Goal: Communication & Community: Answer question/provide support

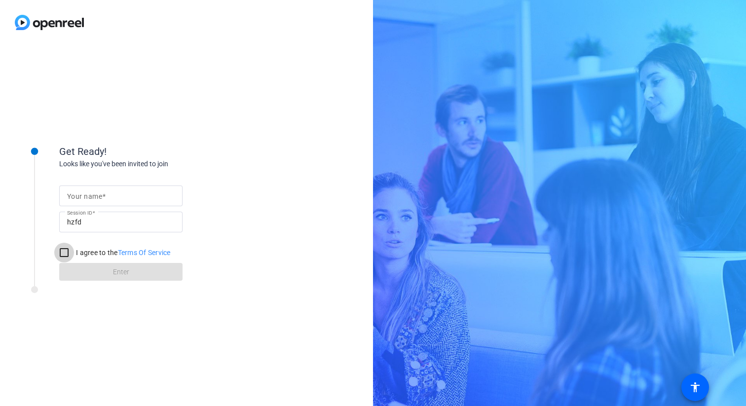
click at [62, 254] on input "I agree to the Terms Of Service" at bounding box center [64, 253] width 20 height 20
checkbox input "true"
click at [99, 201] on input "Your name" at bounding box center [121, 196] width 108 height 12
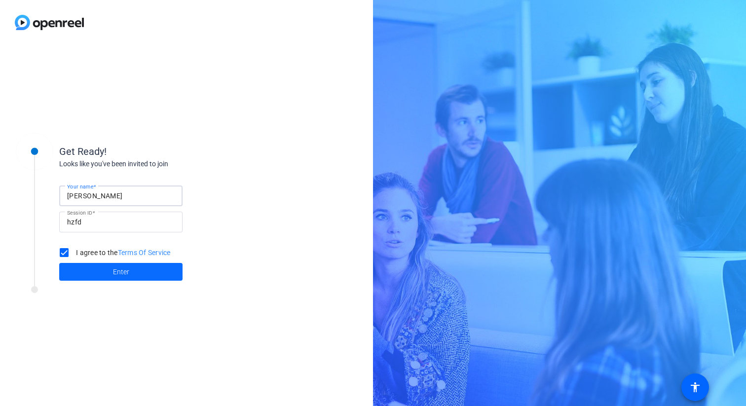
type input "[PERSON_NAME]"
click at [95, 275] on span at bounding box center [120, 272] width 123 height 24
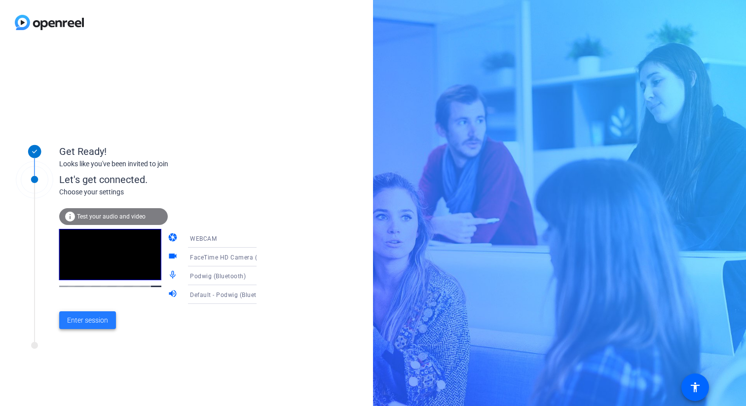
click at [96, 321] on span "Enter session" at bounding box center [87, 320] width 41 height 10
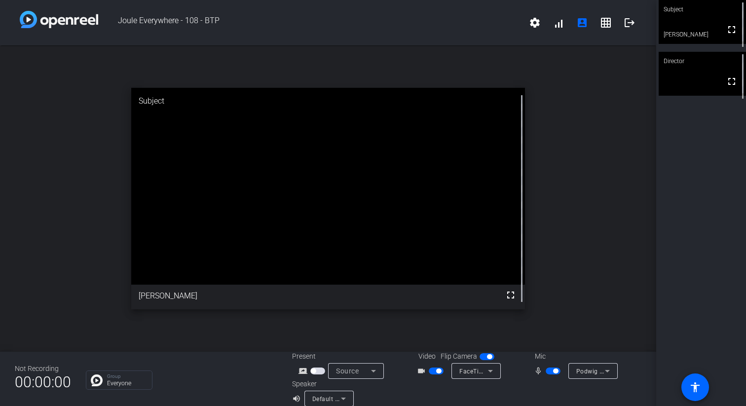
click at [343, 398] on icon at bounding box center [343, 399] width 5 height 2
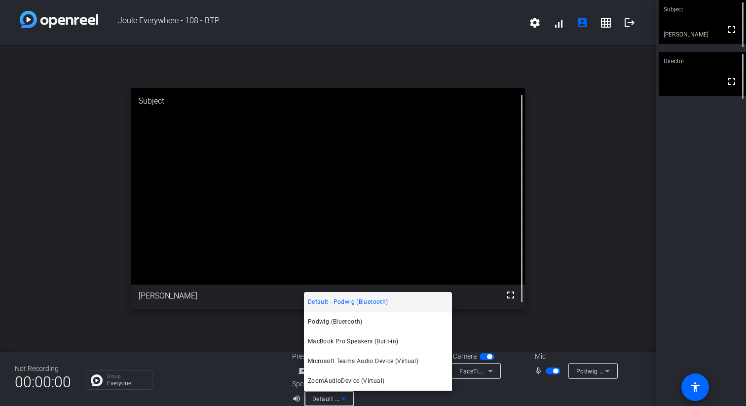
click at [631, 287] on div at bounding box center [373, 203] width 746 height 406
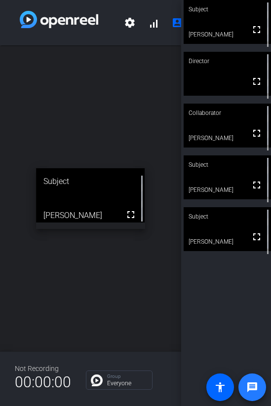
click at [245, 390] on span at bounding box center [252, 387] width 24 height 24
click at [219, 386] on mat-icon "accessibility" at bounding box center [220, 387] width 12 height 12
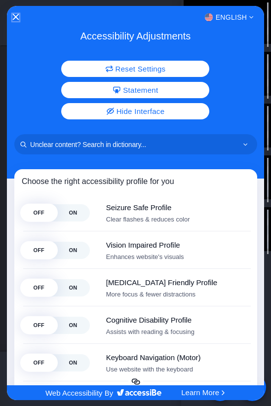
click at [15, 16] on icon "Close Accessibility Interface" at bounding box center [15, 17] width 6 height 6
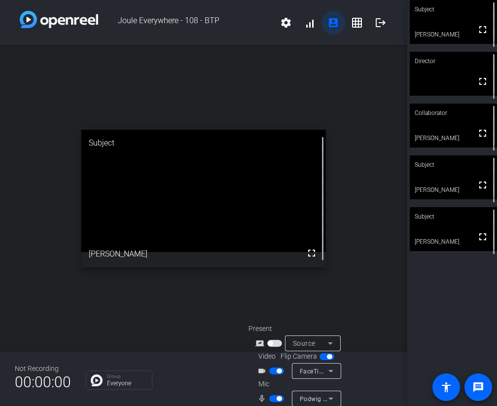
click at [333, 25] on mat-icon "account_box" at bounding box center [333, 23] width 12 height 12
click at [351, 24] on mat-icon "grid_on" at bounding box center [357, 23] width 12 height 12
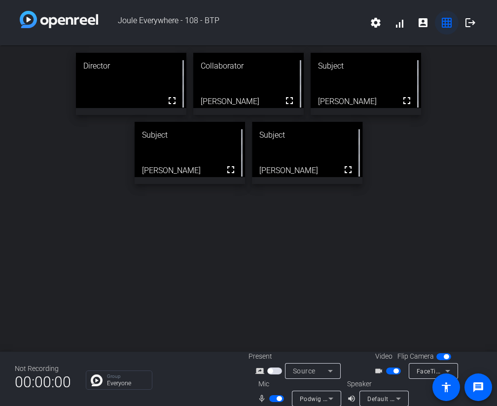
click at [448, 25] on mat-icon "grid_on" at bounding box center [447, 23] width 12 height 12
click at [421, 25] on mat-icon "account_box" at bounding box center [423, 23] width 12 height 12
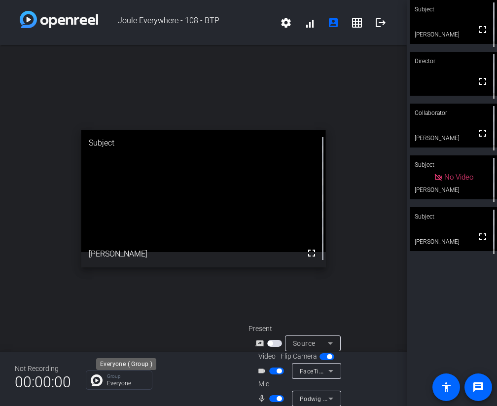
click at [133, 383] on p "Everyone" at bounding box center [127, 383] width 40 height 6
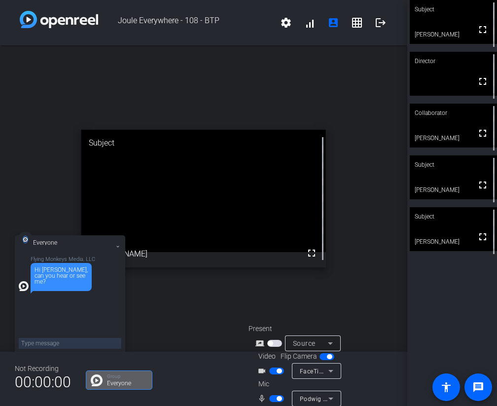
click at [73, 342] on textarea at bounding box center [70, 343] width 103 height 11
type textarea "I cannot see or hear anyone"
type textarea "are you able to see me?"
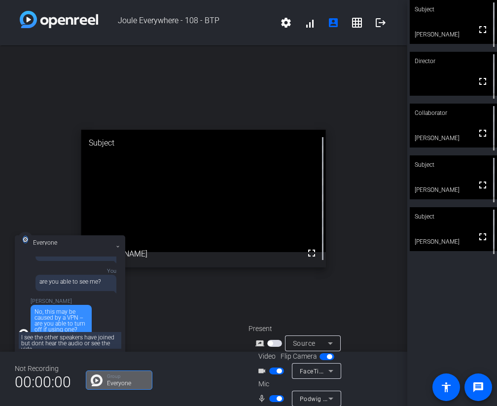
scroll to position [1, 0]
type textarea "I see the other speakers have joined but dont hear the audio or see the video"
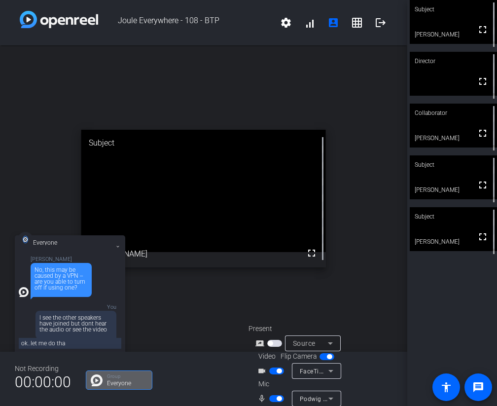
type textarea "ok..let me do that"
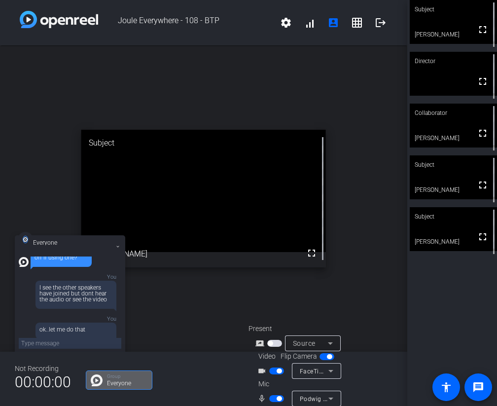
scroll to position [192, 0]
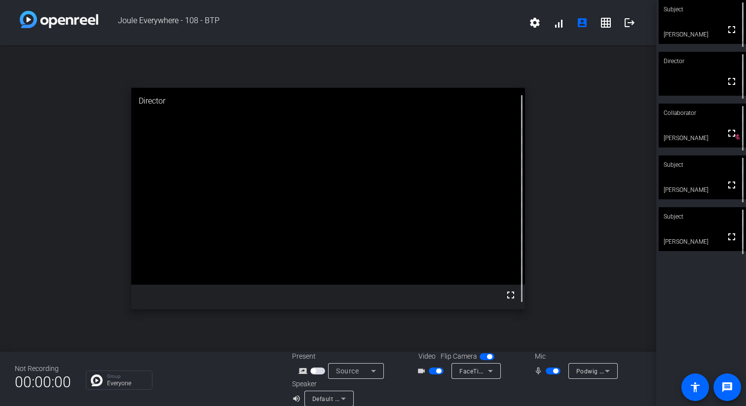
click at [468, 51] on div "open_in_new Director fullscreen" at bounding box center [328, 198] width 656 height 306
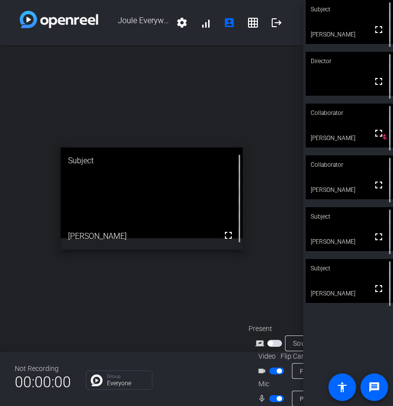
click at [277, 372] on span "button" at bounding box center [279, 370] width 5 height 5
click at [276, 371] on span "button" at bounding box center [276, 370] width 15 height 7
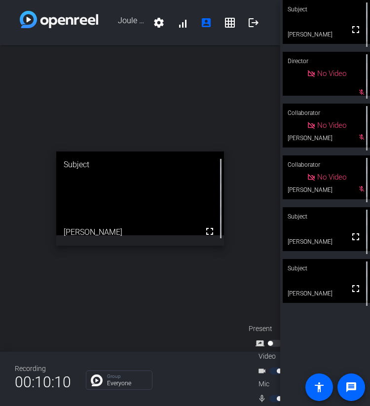
click at [93, 385] on img at bounding box center [97, 380] width 12 height 12
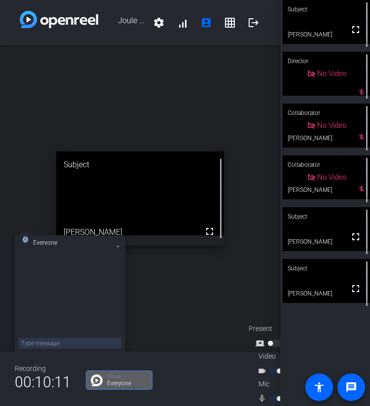
click at [72, 343] on textarea at bounding box center [70, 343] width 103 height 11
type textarea "Audio for [PERSON_NAME] isn't clear for me"
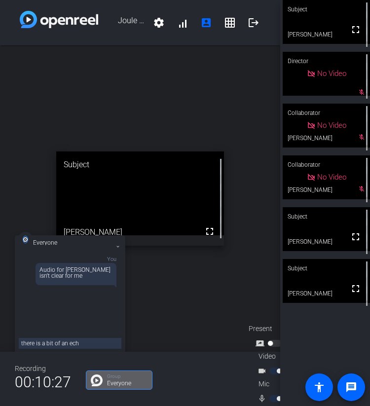
type textarea "there is a bit of an echo"
click at [47, 345] on textarea "and some feedback" at bounding box center [70, 343] width 103 height 11
type textarea "and some electronic feedback"
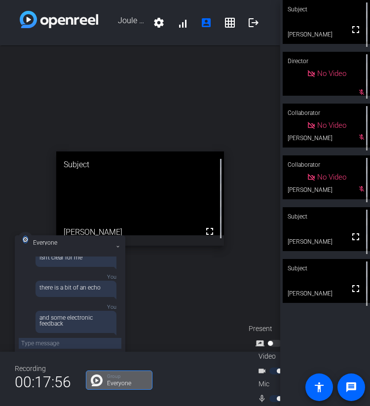
scroll to position [96, 0]
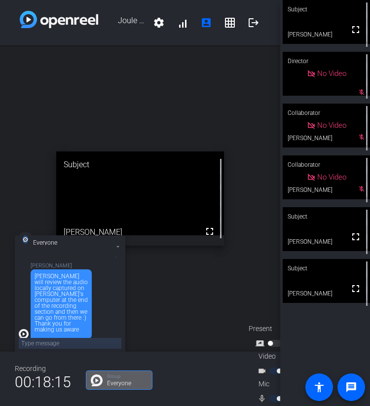
click at [55, 346] on textarea at bounding box center [70, 343] width 103 height 11
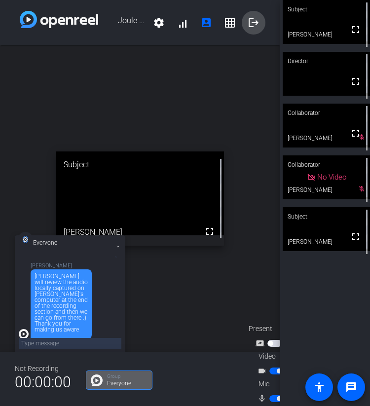
click at [252, 24] on mat-icon "logout" at bounding box center [254, 23] width 12 height 12
